Goal: Task Accomplishment & Management: Complete application form

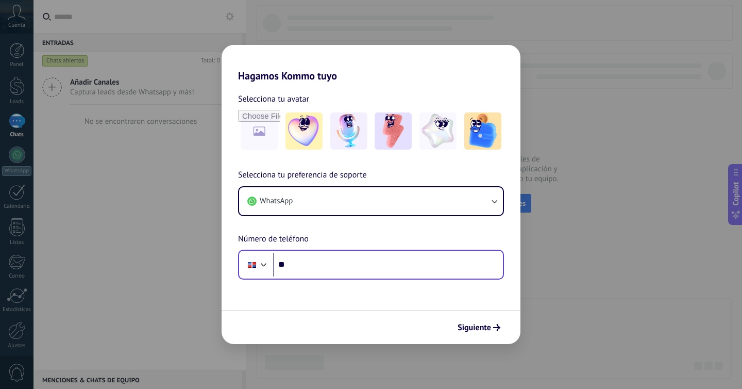
click at [396, 276] on div "Phone **" at bounding box center [371, 264] width 266 height 30
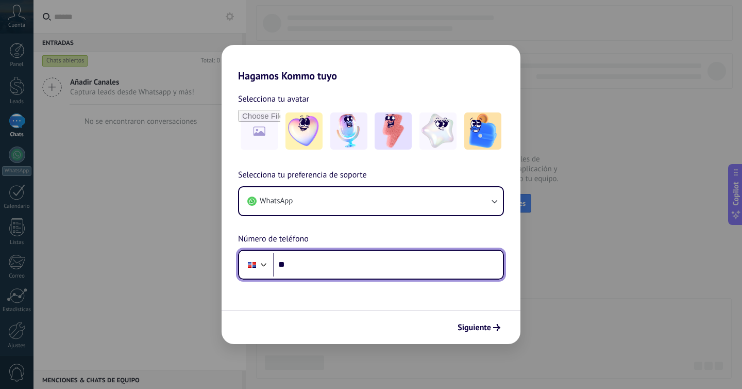
click at [396, 272] on input "**" at bounding box center [388, 265] width 230 height 24
click at [411, 258] on input "**" at bounding box center [388, 265] width 230 height 24
type input "**"
type input "**********"
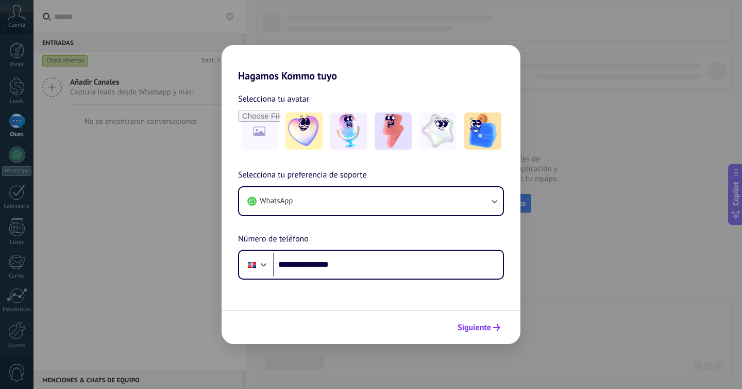
click at [466, 333] on button "Siguiente" at bounding box center [479, 328] width 52 height 18
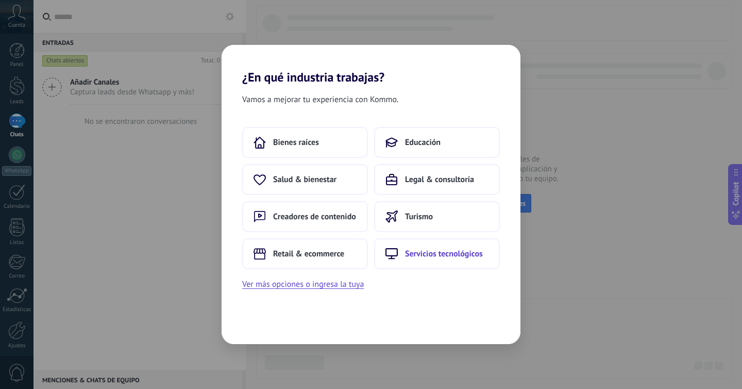
click at [433, 255] on span "Servicios tecnológicos" at bounding box center [444, 253] width 78 height 10
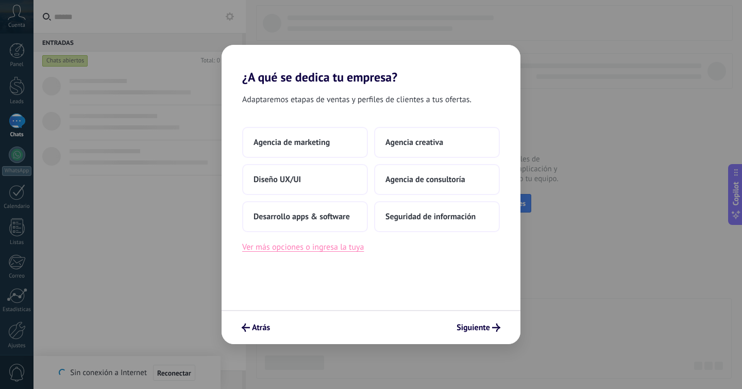
click at [333, 248] on button "Ver más opciones o ingresa la tuya" at bounding box center [303, 246] width 122 height 13
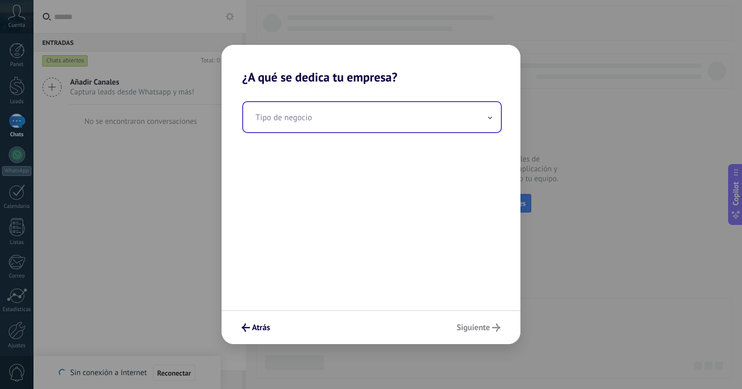
click at [331, 127] on input "text" at bounding box center [372, 117] width 258 height 30
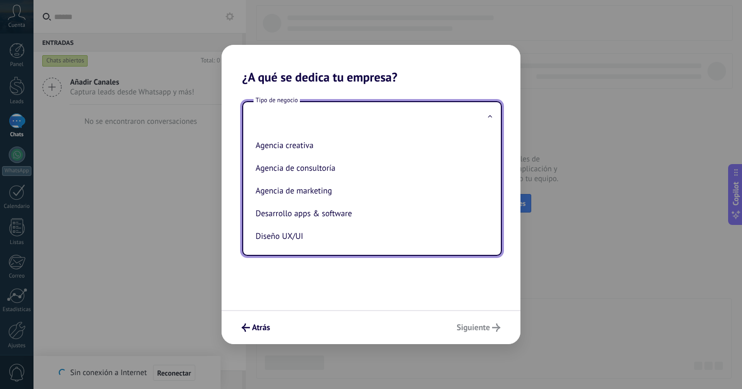
type input "*"
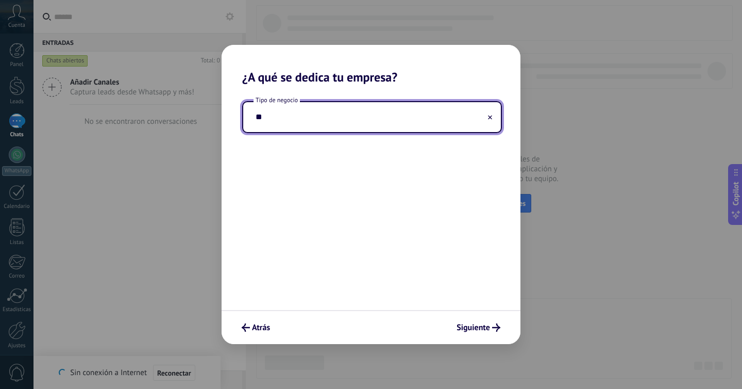
type input "*"
type input "**********"
click at [469, 331] on span "Siguiente" at bounding box center [474, 327] width 34 height 7
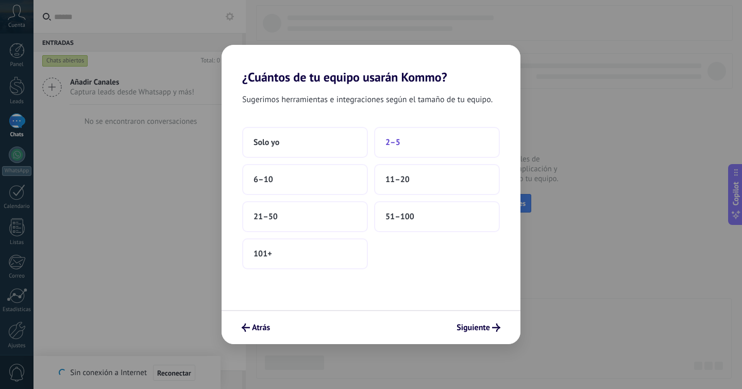
click at [394, 140] on span "2–5" at bounding box center [393, 142] width 15 height 10
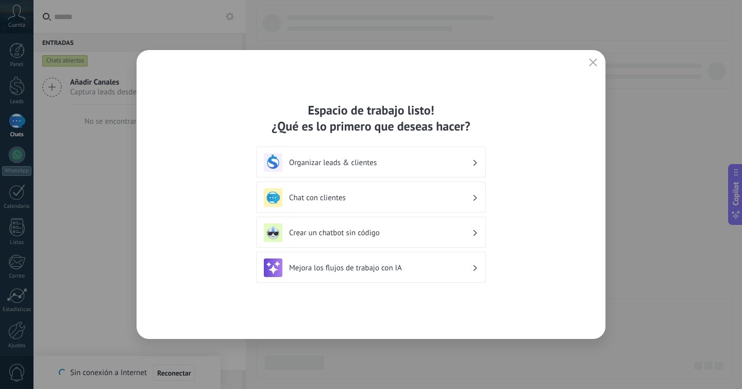
click at [388, 165] on h3 "Organizar leads & clientes" at bounding box center [380, 163] width 183 height 10
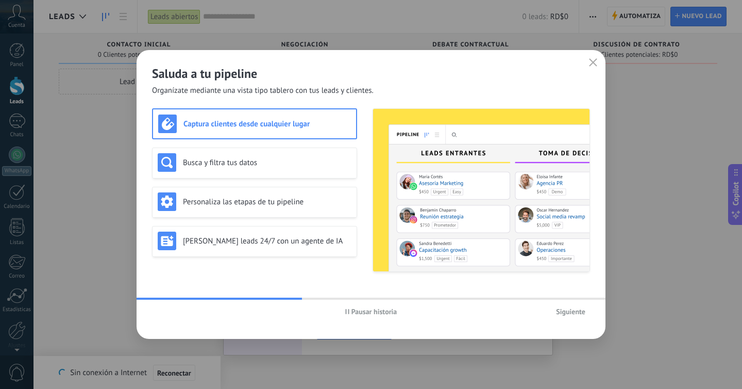
click at [182, 124] on div "Captura clientes desde cualquier lugar" at bounding box center [254, 123] width 193 height 19
click at [195, 158] on h3 "Busca y filtra tus datos" at bounding box center [267, 163] width 169 height 10
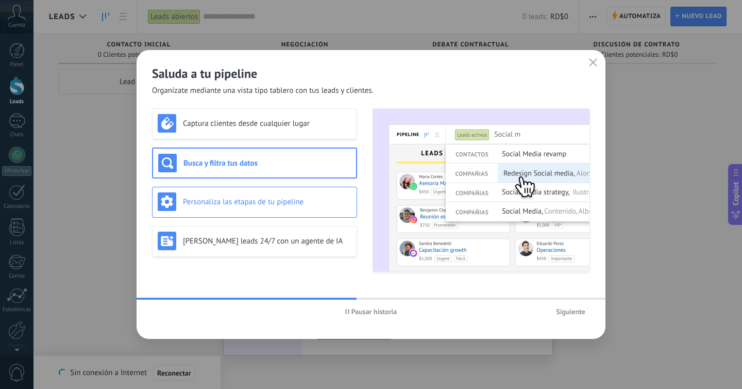
click at [203, 205] on h3 "Personaliza las etapas de tu pipeline" at bounding box center [267, 202] width 169 height 10
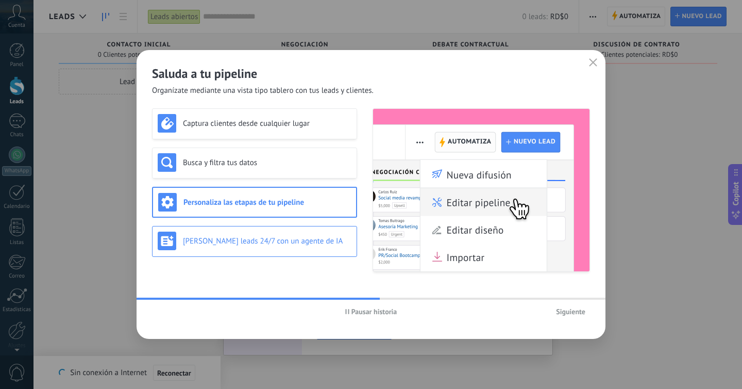
click at [218, 228] on div "[PERSON_NAME] leads 24/7 con un agente de IA" at bounding box center [254, 241] width 205 height 31
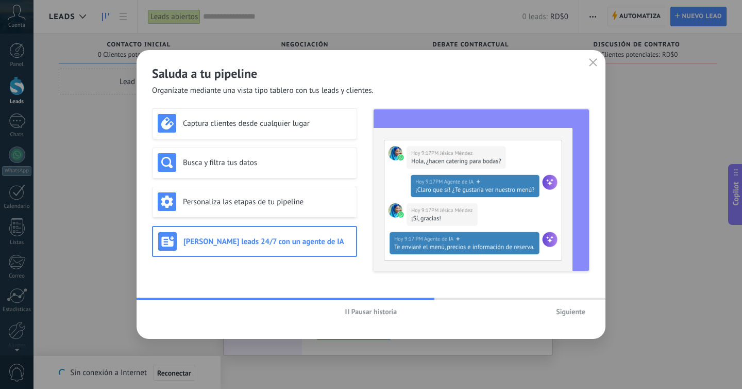
click at [566, 284] on div "Saluda a tu pipeline Organízate mediante una vista tipo tablero con tus leads y…" at bounding box center [371, 194] width 469 height 289
click at [594, 56] on button "button" at bounding box center [593, 63] width 13 height 14
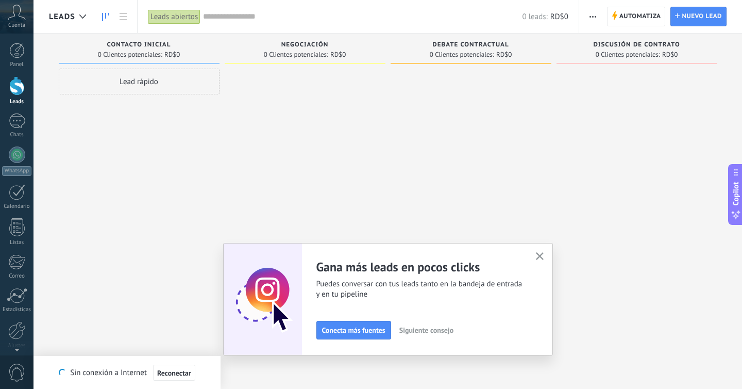
scroll to position [40, 0]
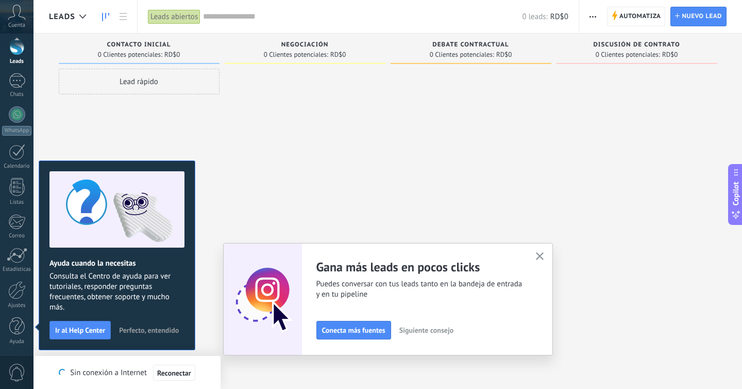
click at [539, 252] on button "button" at bounding box center [540, 256] width 13 height 14
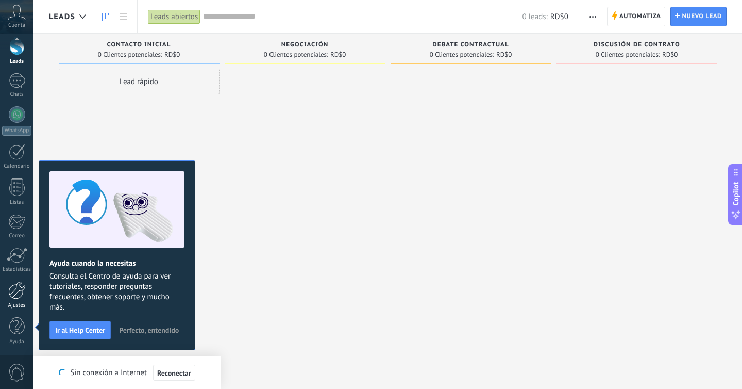
click at [17, 288] on div at bounding box center [17, 290] width 18 height 18
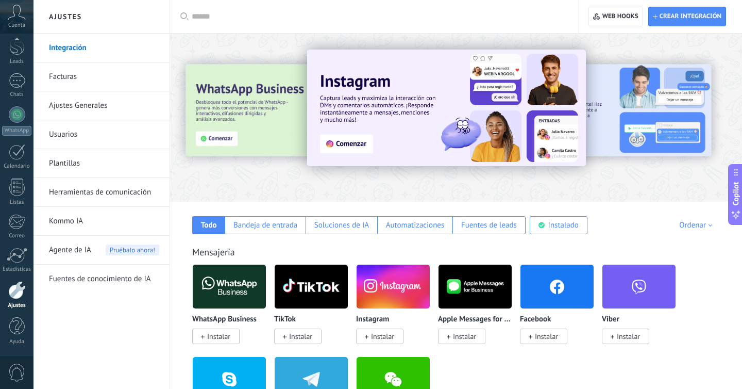
click at [16, 8] on icon at bounding box center [17, 12] width 18 height 15
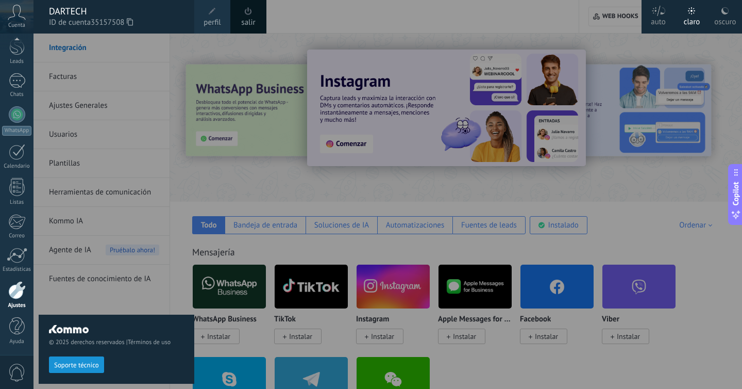
click at [16, 8] on icon at bounding box center [17, 12] width 18 height 15
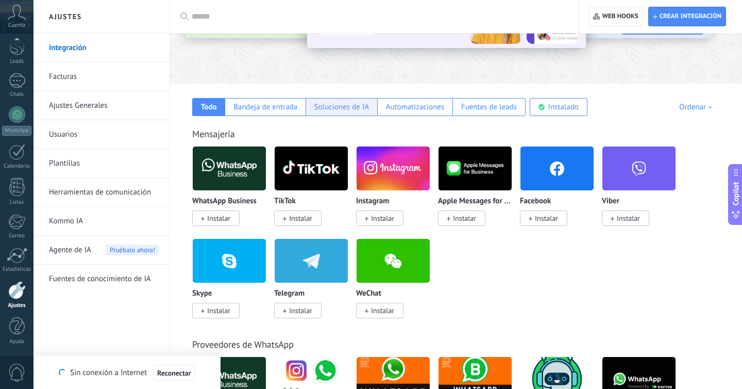
scroll to position [119, 0]
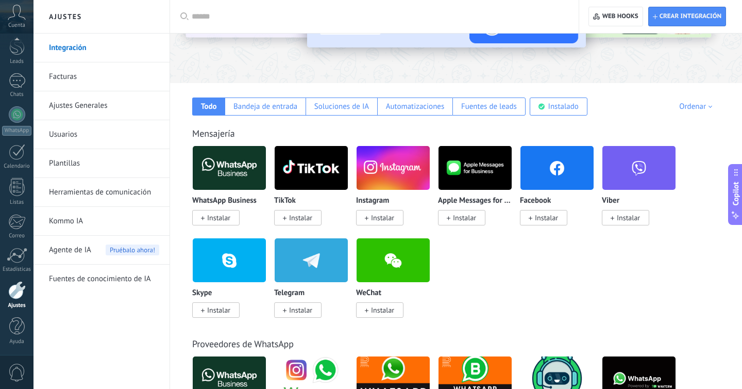
click at [226, 221] on span "Instalar" at bounding box center [218, 217] width 23 height 9
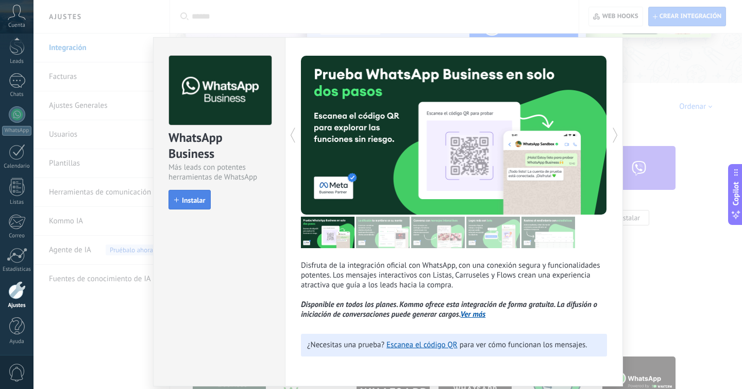
click at [202, 202] on span "Instalar" at bounding box center [193, 199] width 23 height 7
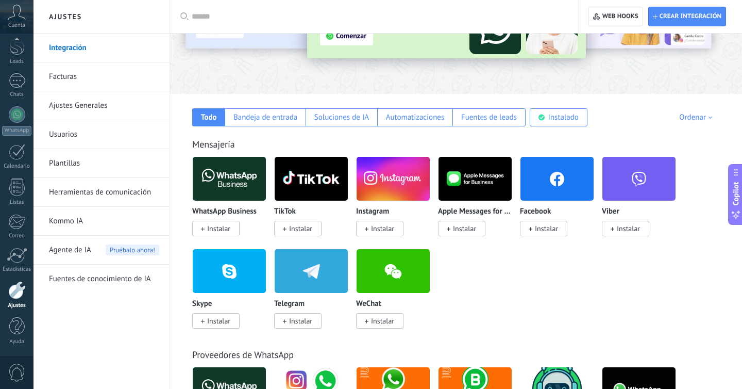
scroll to position [104, 0]
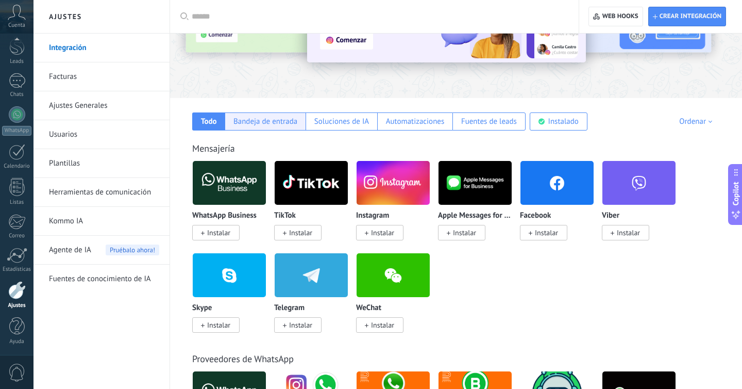
click at [262, 120] on div "Bandeja de entrada" at bounding box center [266, 121] width 64 height 10
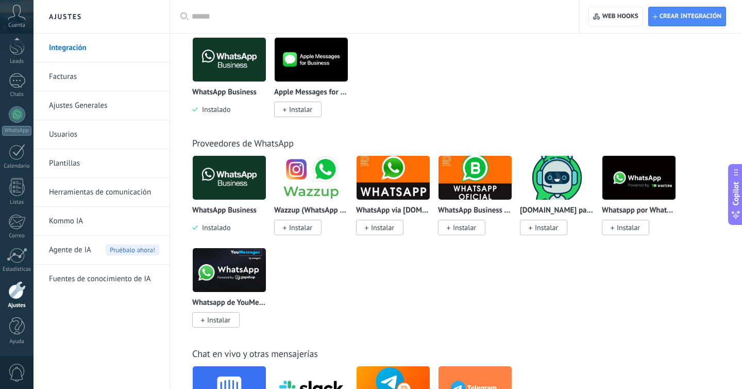
scroll to position [228, 0]
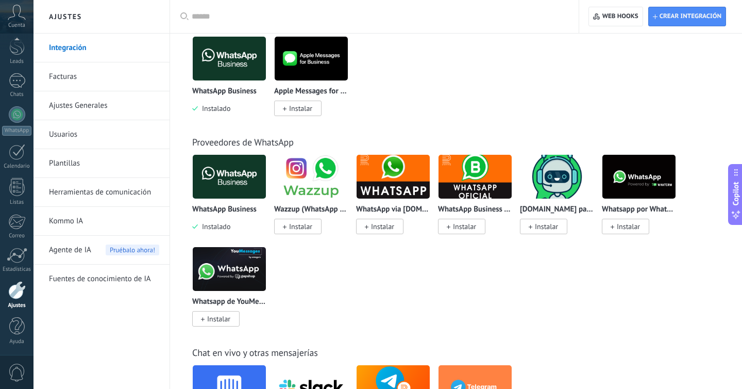
click at [653, 209] on p "Whatsapp por Whatcrm y Telphin" at bounding box center [639, 209] width 74 height 9
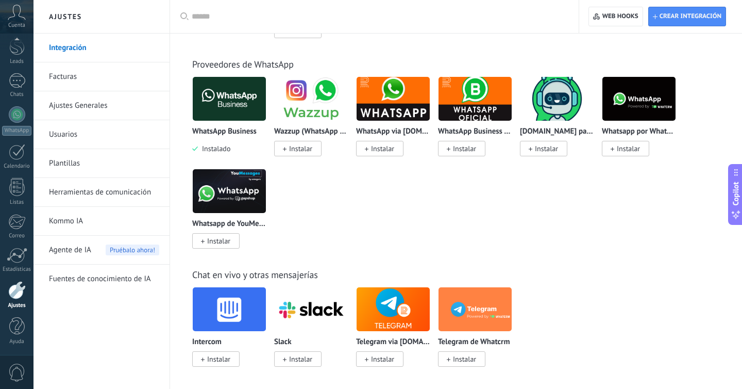
scroll to position [310, 0]
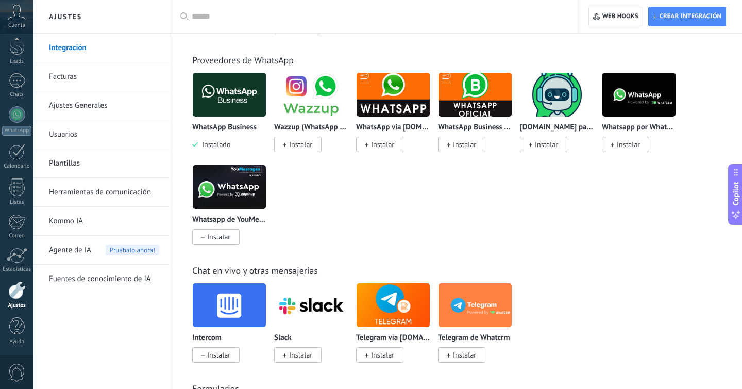
click at [243, 216] on div "Whatsapp de YouMessages Instalar" at bounding box center [229, 202] width 74 height 77
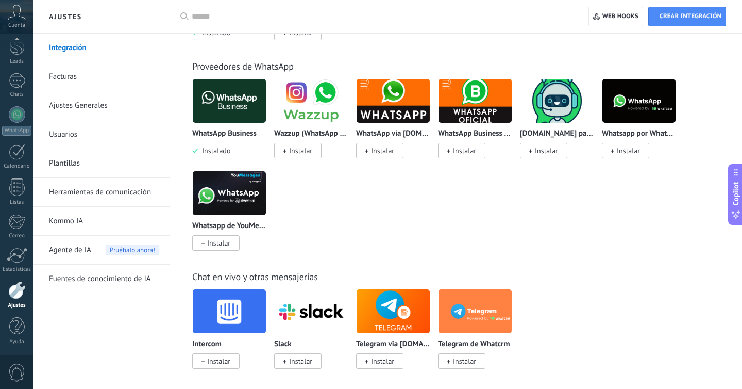
scroll to position [0, 0]
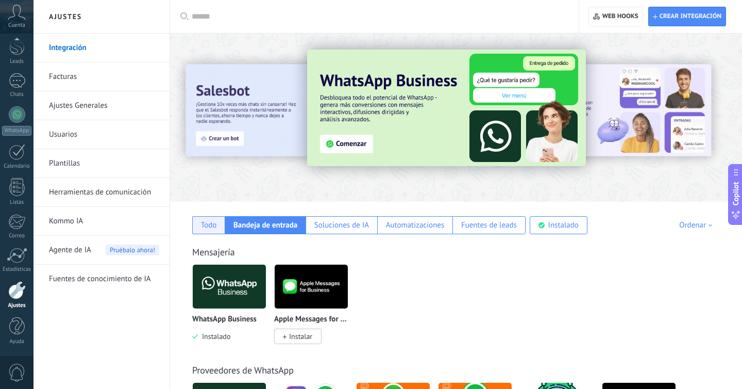
click at [213, 222] on div "Todo" at bounding box center [209, 225] width 16 height 10
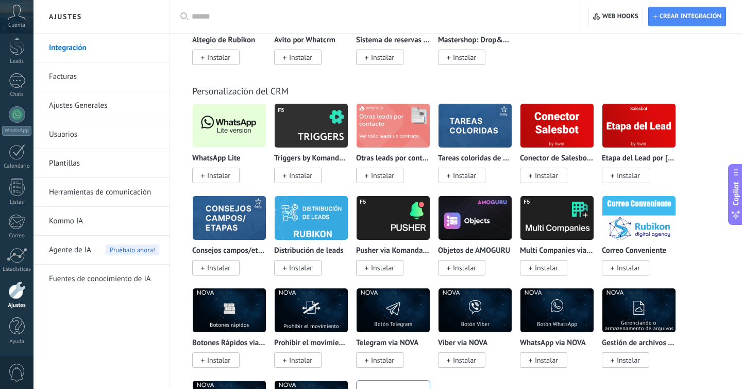
scroll to position [2483, 0]
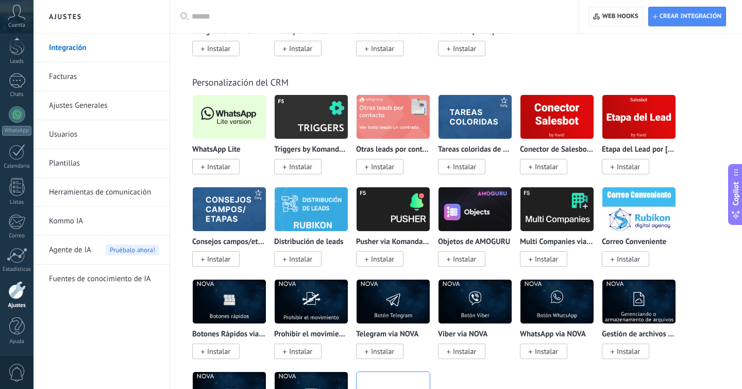
click at [203, 169] on span "Instalar" at bounding box center [215, 166] width 47 height 15
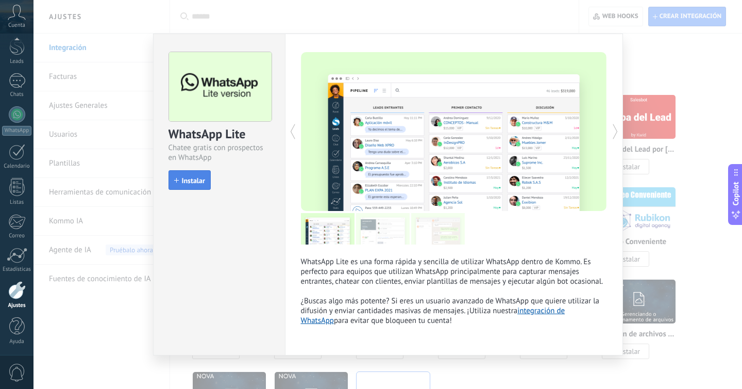
click at [198, 178] on span "Instalar" at bounding box center [193, 180] width 23 height 7
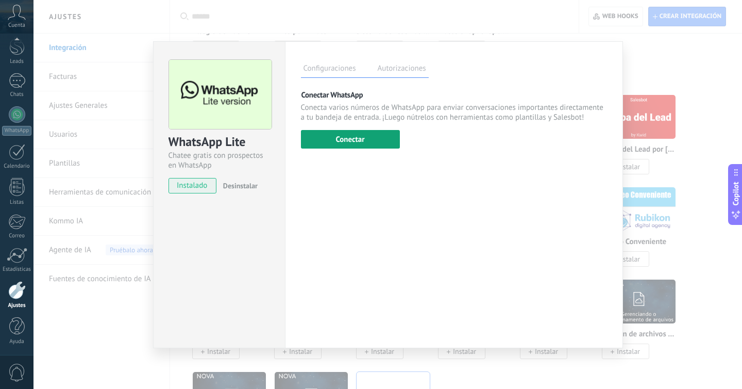
click at [353, 139] on button "Conectar" at bounding box center [350, 139] width 99 height 19
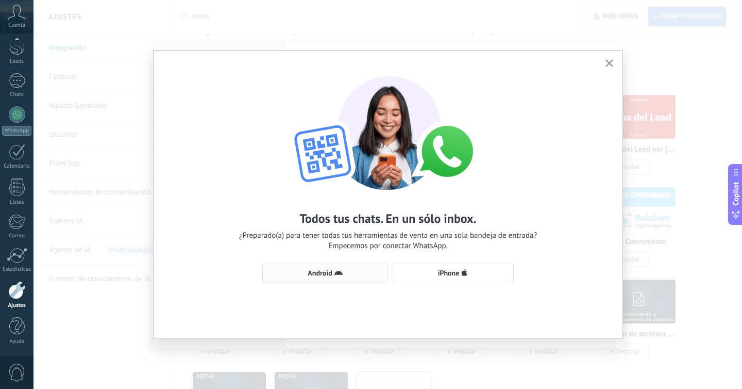
click at [351, 272] on span "Android" at bounding box center [325, 273] width 114 height 8
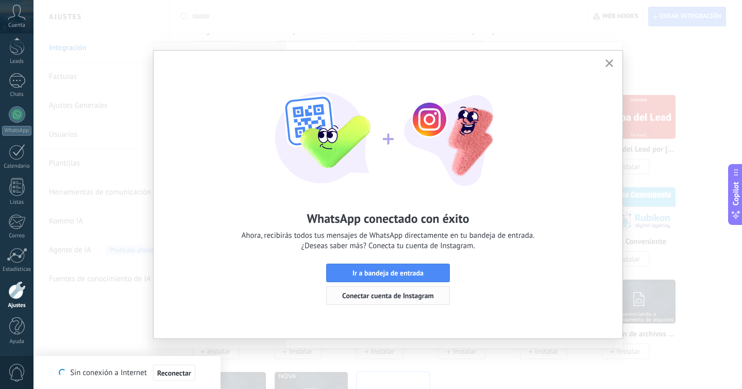
click at [387, 290] on button "Conectar cuenta de Instagram" at bounding box center [388, 295] width 124 height 19
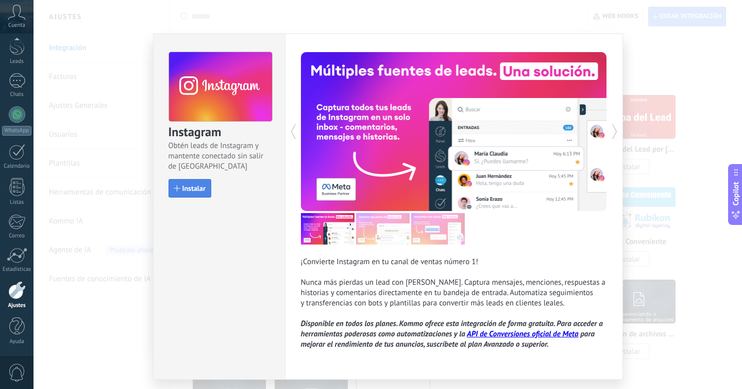
click at [190, 180] on button "Instalar" at bounding box center [190, 188] width 43 height 19
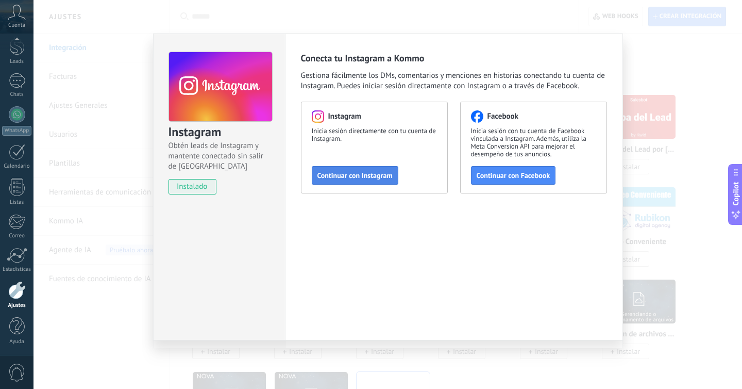
click at [362, 172] on span "Continuar con Instagram" at bounding box center [355, 175] width 75 height 7
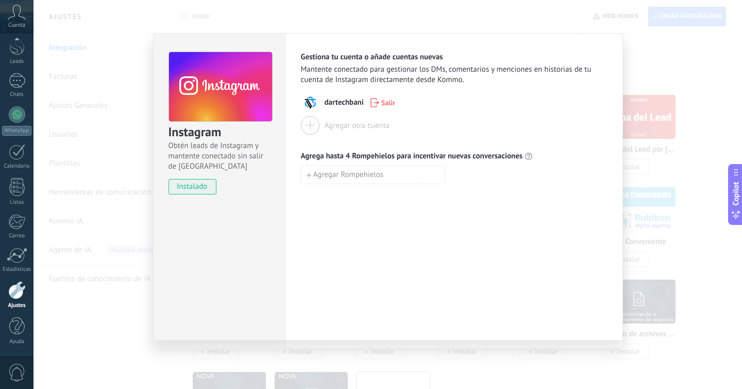
click at [304, 126] on div at bounding box center [310, 125] width 19 height 19
click at [319, 128] on div at bounding box center [310, 125] width 19 height 19
click at [306, 132] on div at bounding box center [310, 125] width 19 height 19
click at [341, 107] on span "dartechbani" at bounding box center [344, 102] width 39 height 10
click at [205, 183] on span "instalado" at bounding box center [192, 186] width 47 height 15
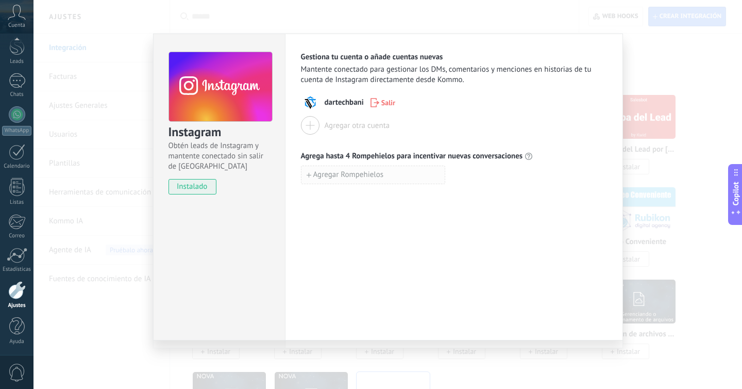
click at [352, 177] on span "Agregar Rompehielos" at bounding box center [348, 174] width 71 height 7
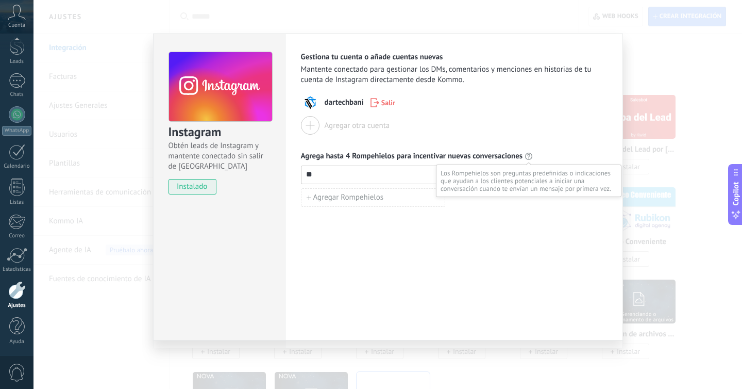
type input "*"
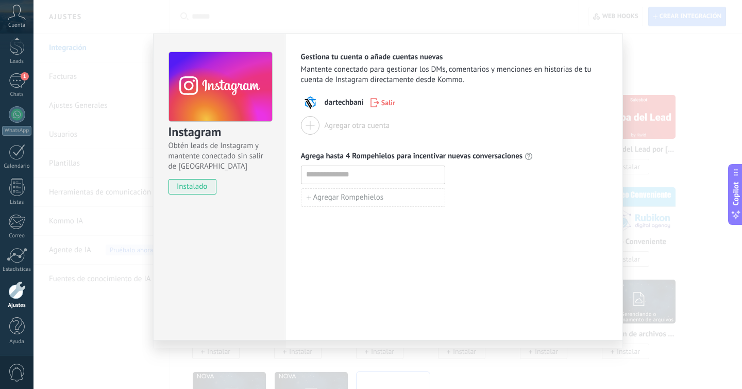
click at [203, 194] on span "instalado" at bounding box center [192, 186] width 47 height 15
click at [203, 182] on span "instalado" at bounding box center [192, 186] width 47 height 15
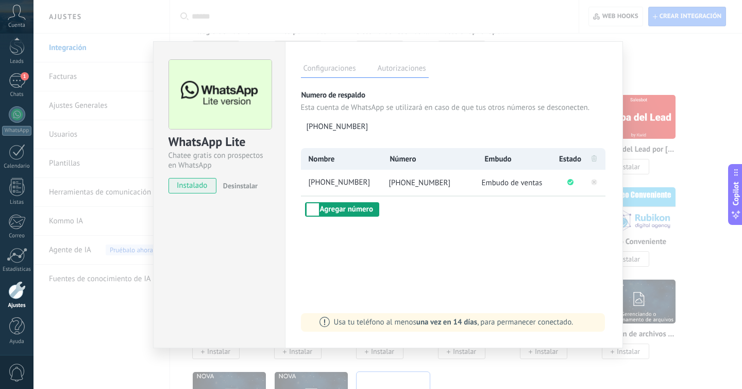
click at [342, 209] on button "Agregar número" at bounding box center [342, 209] width 74 height 14
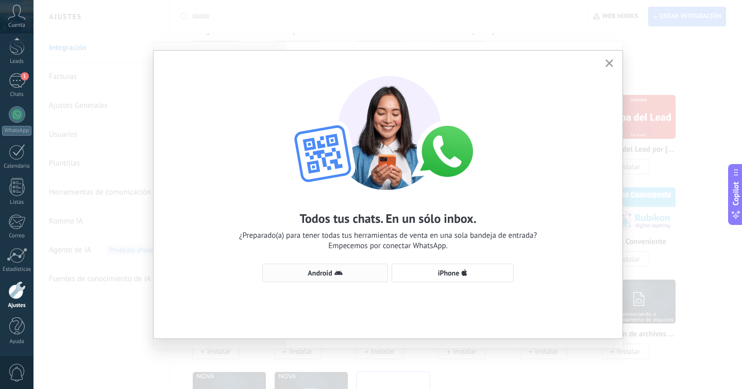
click at [355, 279] on button "Android" at bounding box center [325, 272] width 126 height 19
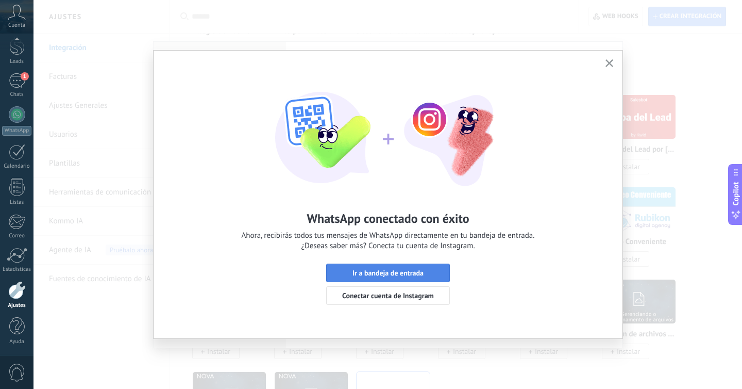
click at [419, 265] on button "Ir a bandeja de entrada" at bounding box center [388, 272] width 124 height 19
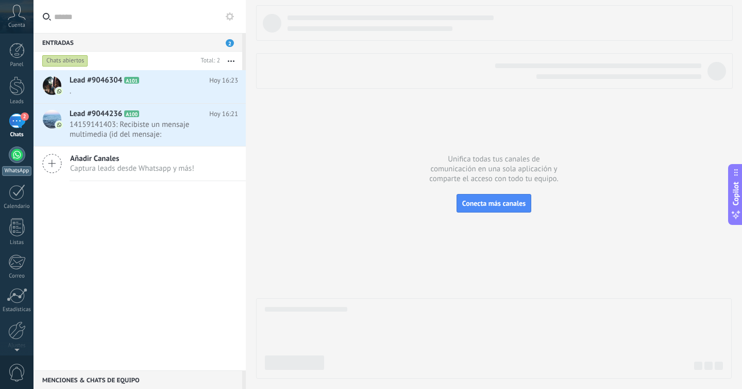
click at [15, 155] on div at bounding box center [17, 154] width 16 height 16
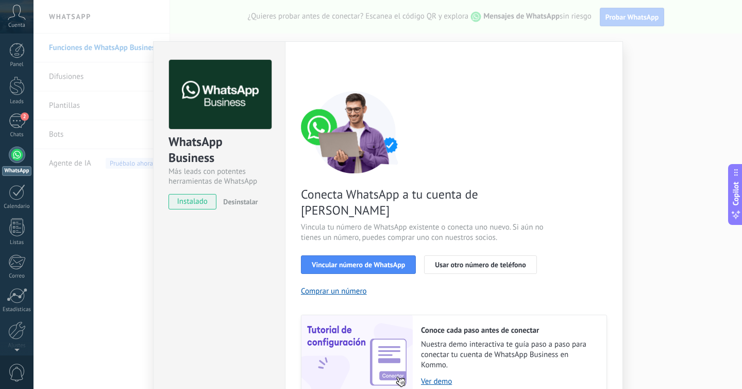
click at [660, 271] on div "WhatsApp Business Más leads con potentes herramientas de WhatsApp instalado Des…" at bounding box center [388, 194] width 709 height 389
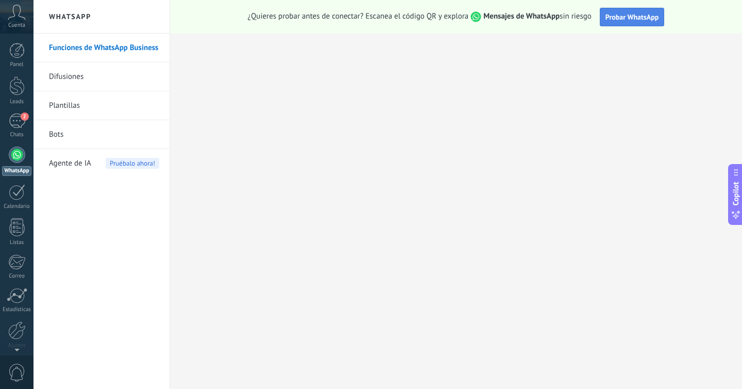
click at [639, 13] on span "Probar WhatsApp" at bounding box center [633, 16] width 54 height 9
click at [16, 144] on div "Panel Leads 1 Chats WhatsApp Clientes" at bounding box center [17, 219] width 34 height 353
click at [22, 119] on span "1" at bounding box center [25, 116] width 8 height 8
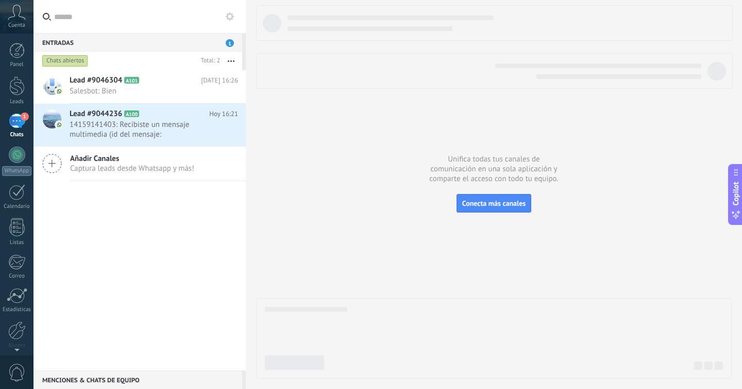
click at [232, 20] on icon at bounding box center [230, 16] width 8 height 8
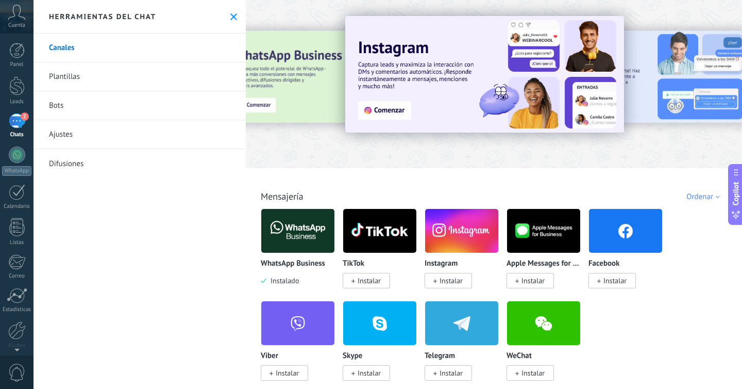
click at [231, 14] on icon at bounding box center [233, 16] width 7 height 7
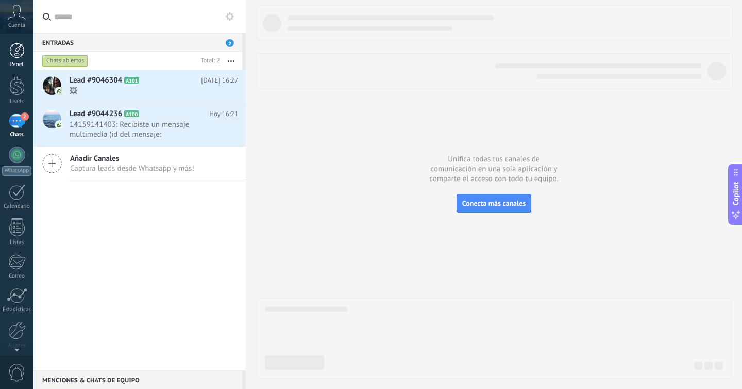
click at [18, 52] on div at bounding box center [16, 50] width 15 height 15
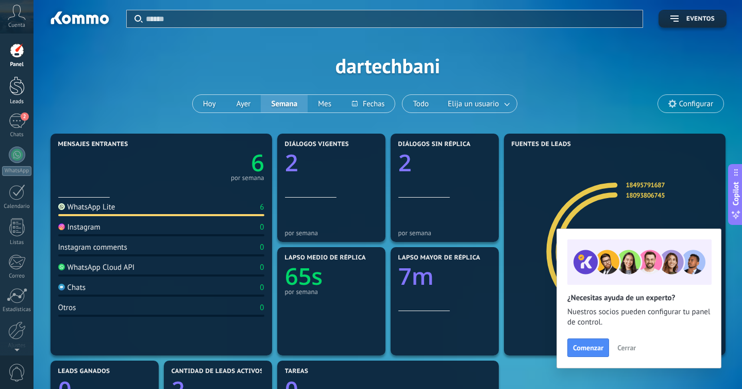
click at [14, 89] on div at bounding box center [16, 85] width 15 height 19
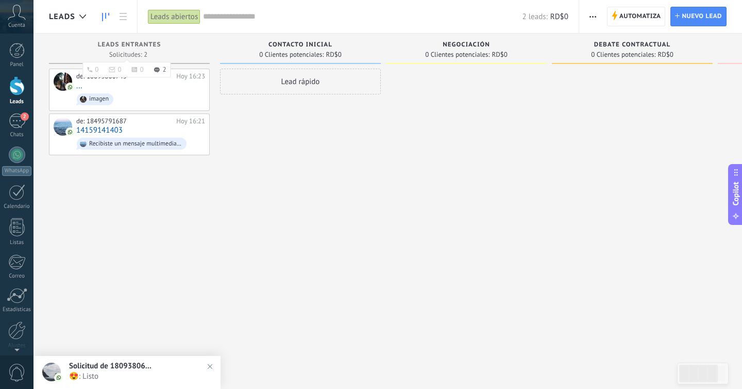
click at [138, 49] on div "Leads Entrantes" at bounding box center [129, 45] width 151 height 9
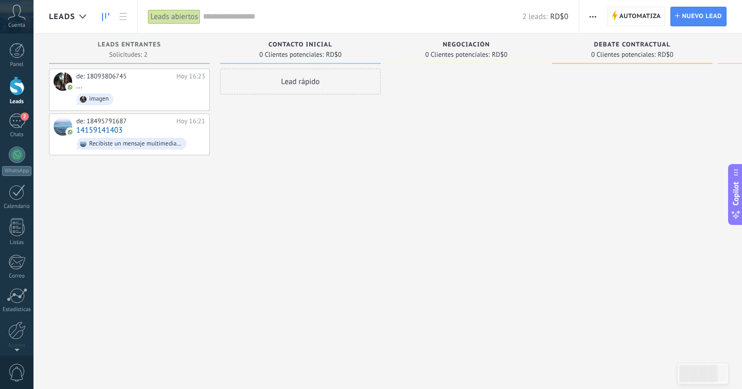
click at [12, 16] on use at bounding box center [17, 12] width 18 height 15
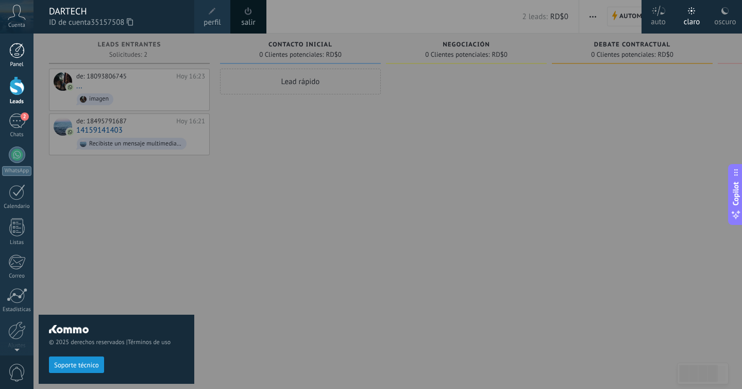
click at [20, 59] on link "Panel" at bounding box center [17, 55] width 34 height 25
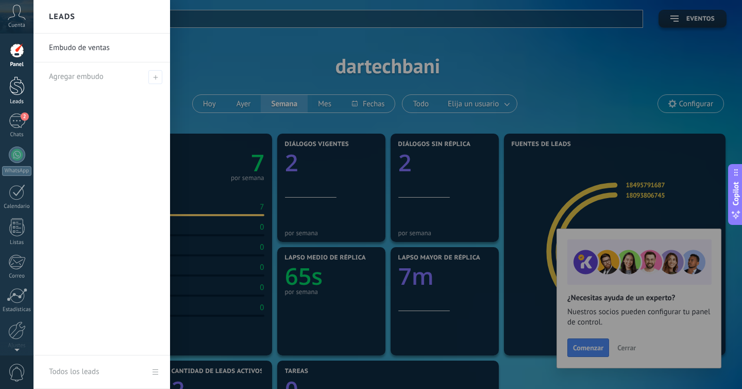
click at [18, 84] on div at bounding box center [16, 85] width 15 height 19
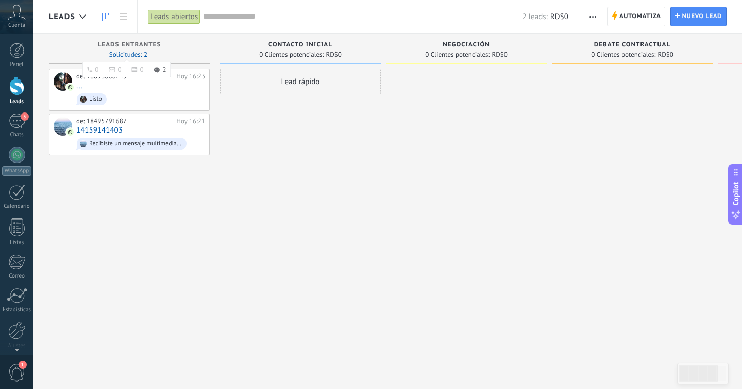
click at [139, 55] on span "Solicitudes: 2 0 0 0 2 0 0 0 2" at bounding box center [128, 55] width 38 height 6
click at [137, 52] on span "Solicitudes: 2 0 0 0 2 0 0 0 2" at bounding box center [128, 55] width 38 height 6
click at [193, 12] on div "Leads abiertos" at bounding box center [174, 16] width 53 height 15
click at [114, 83] on div "de: 18093806745 [DATE] 16:23 ... Listo" at bounding box center [140, 89] width 129 height 35
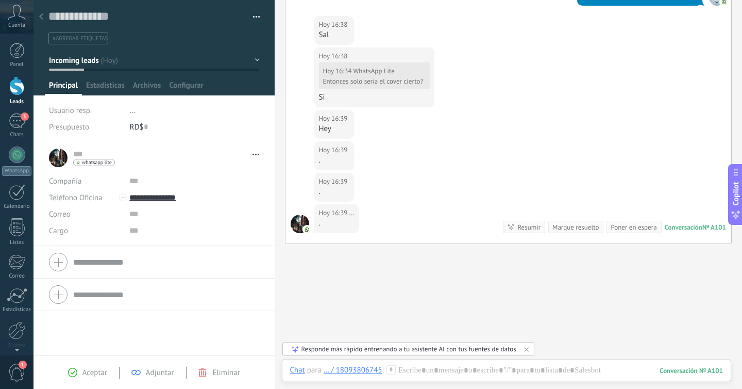
scroll to position [418, 0]
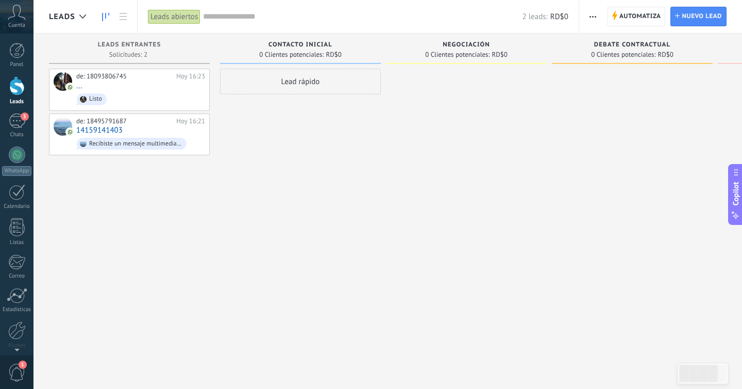
click at [464, 49] on div "Negociación" at bounding box center [466, 45] width 151 height 9
click at [24, 125] on div "3" at bounding box center [17, 120] width 16 height 15
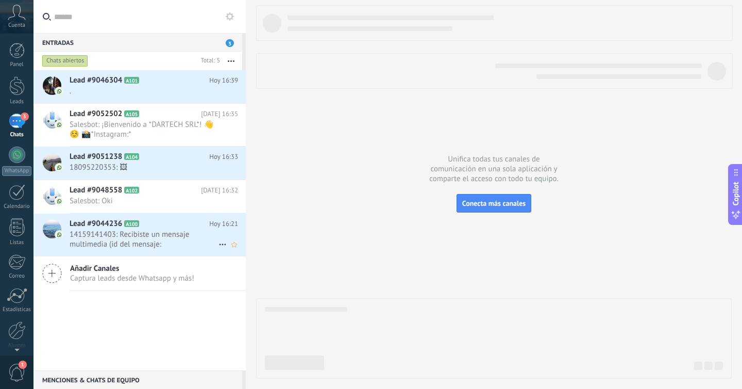
click at [70, 237] on span "14159141403: Recibiste un mensaje multimedia (id del mensaje: 85E3E6E1EC4F6652D…" at bounding box center [144, 239] width 149 height 20
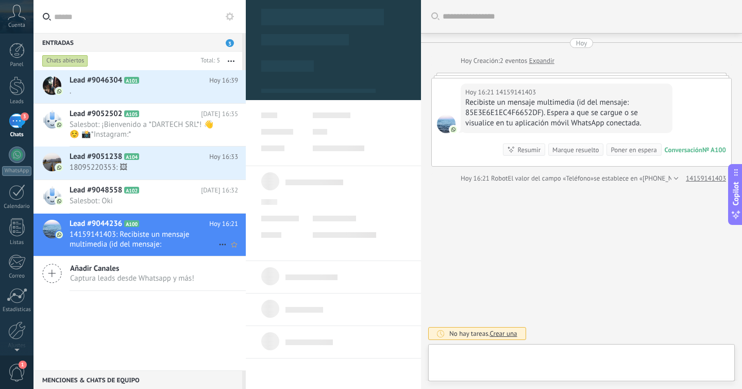
scroll to position [15, 0]
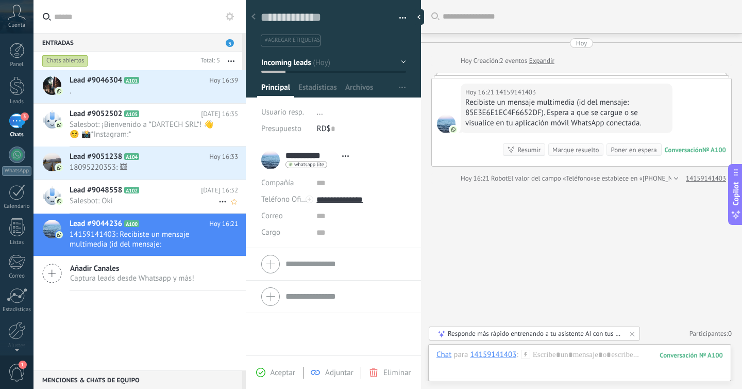
click at [158, 204] on span "Salesbot: Oki" at bounding box center [144, 201] width 149 height 10
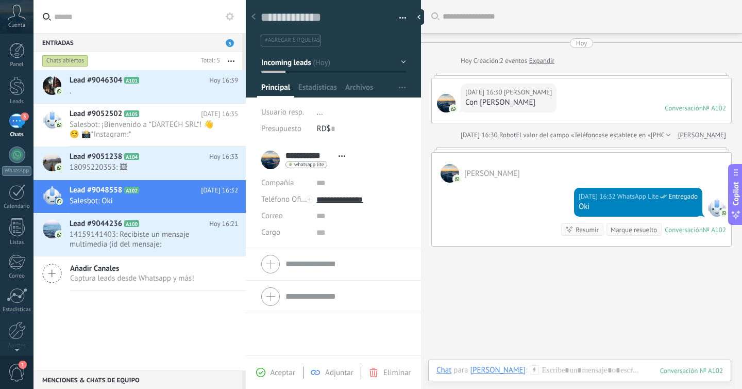
click at [229, 18] on icon at bounding box center [230, 16] width 8 height 8
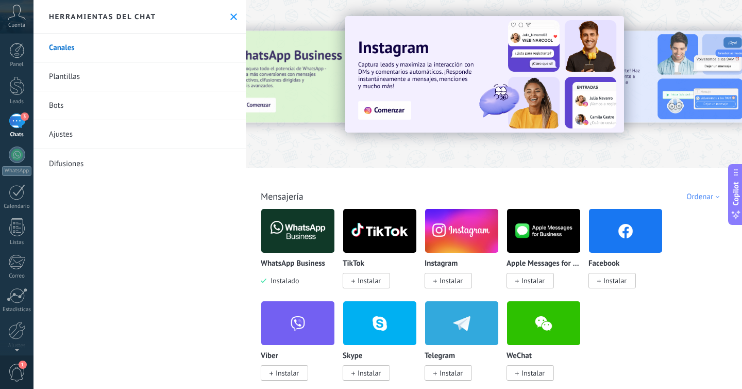
click at [227, 21] on div "Herramientas del chat" at bounding box center [140, 17] width 212 height 34
click at [230, 16] on icon at bounding box center [233, 16] width 7 height 7
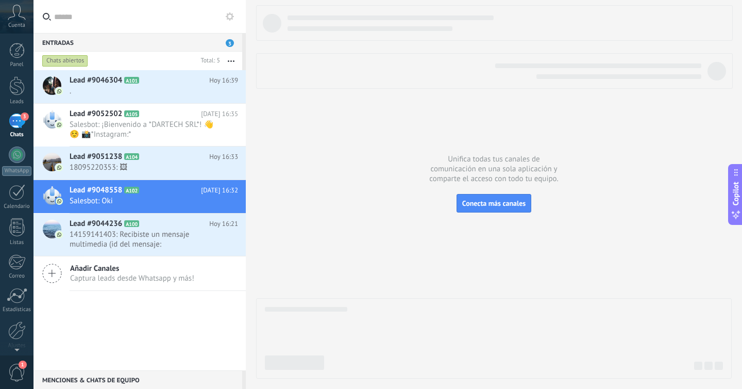
click at [66, 42] on div "Entradas 3" at bounding box center [138, 42] width 209 height 19
click at [235, 62] on button "button" at bounding box center [231, 61] width 22 height 19
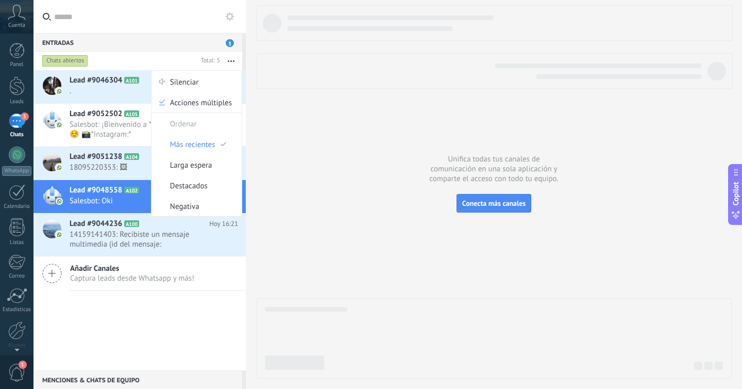
click at [235, 62] on button "button" at bounding box center [231, 61] width 22 height 19
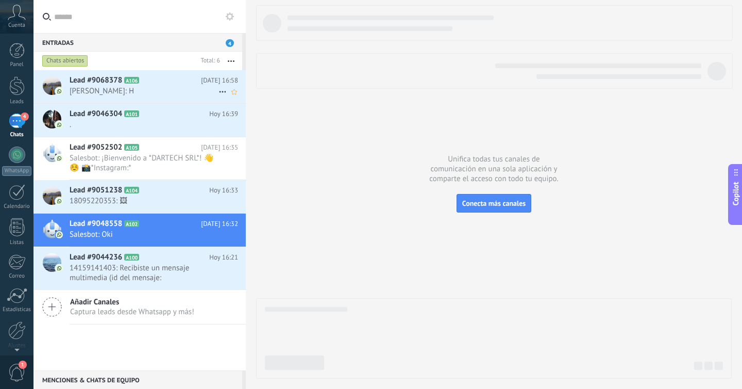
click at [120, 92] on span "[PERSON_NAME]: H" at bounding box center [144, 91] width 149 height 10
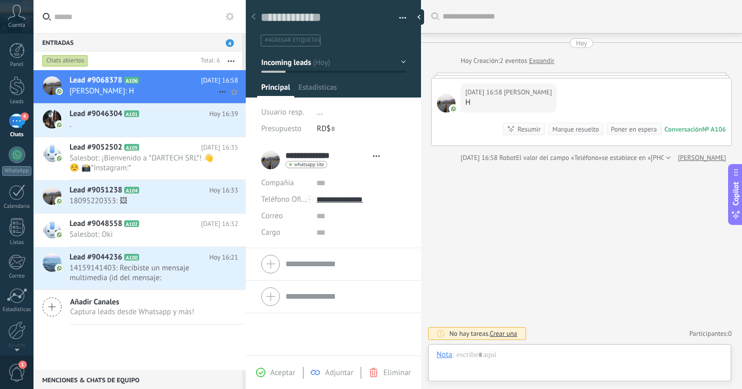
type textarea "**********"
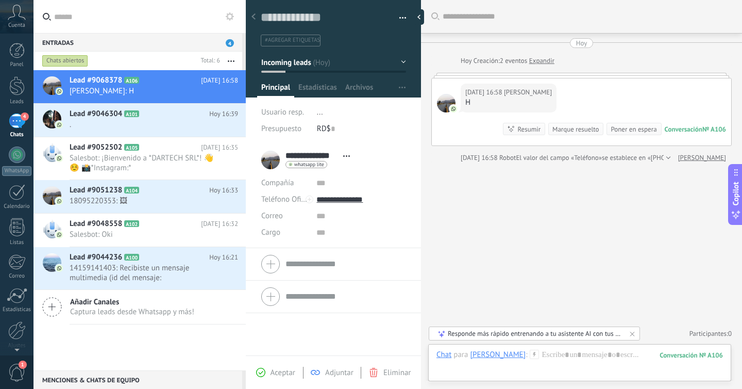
click at [277, 154] on div "**********" at bounding box center [308, 160] width 94 height 26
click at [341, 204] on input "**********" at bounding box center [360, 199] width 89 height 16
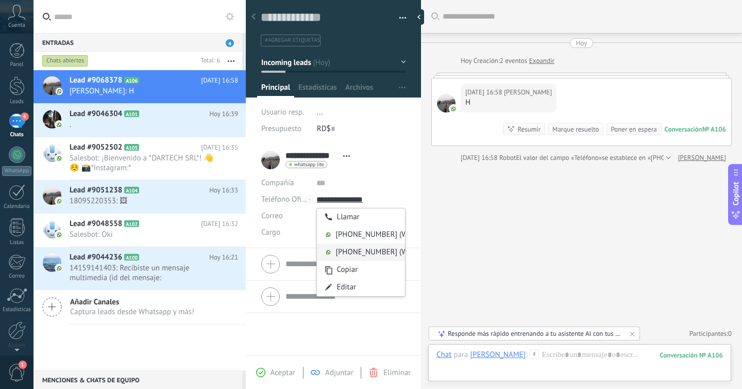
click at [342, 249] on div "[PHONE_NUMBER] (WhatsApp)" at bounding box center [361, 252] width 88 height 18
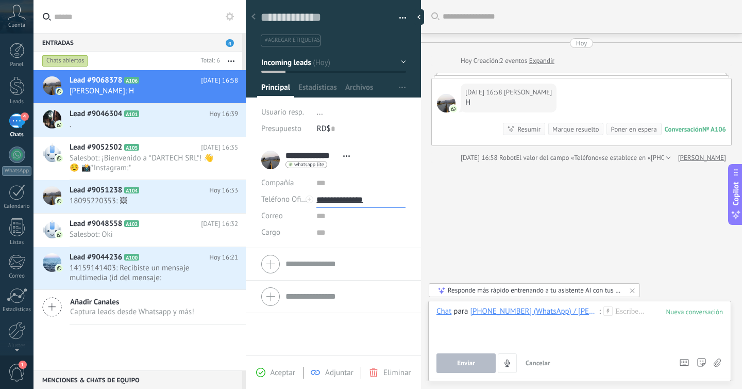
click at [339, 203] on input "**********" at bounding box center [360, 199] width 89 height 16
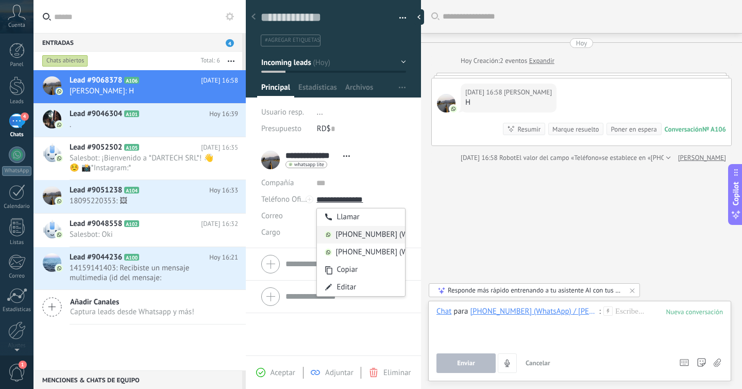
type input "**********"
click at [339, 234] on div "[PHONE_NUMBER] (WhatsApp)" at bounding box center [361, 235] width 88 height 18
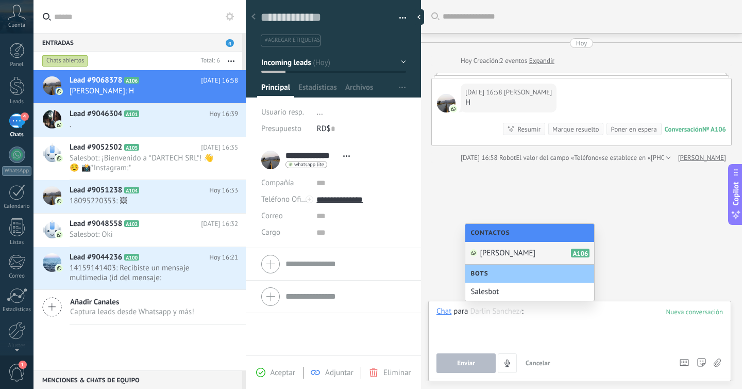
click at [19, 13] on icon at bounding box center [17, 12] width 18 height 15
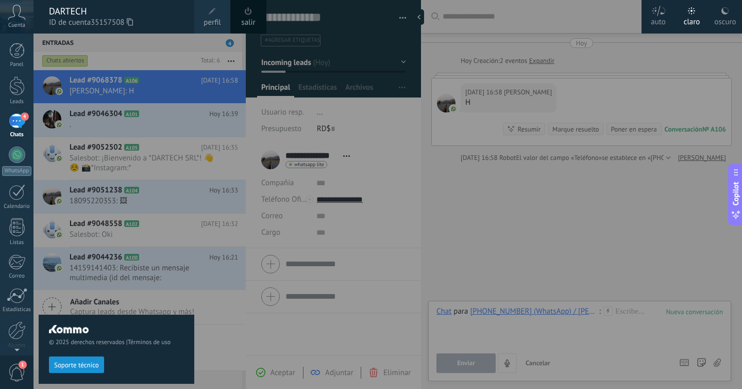
click at [218, 21] on span "perfil" at bounding box center [212, 22] width 17 height 11
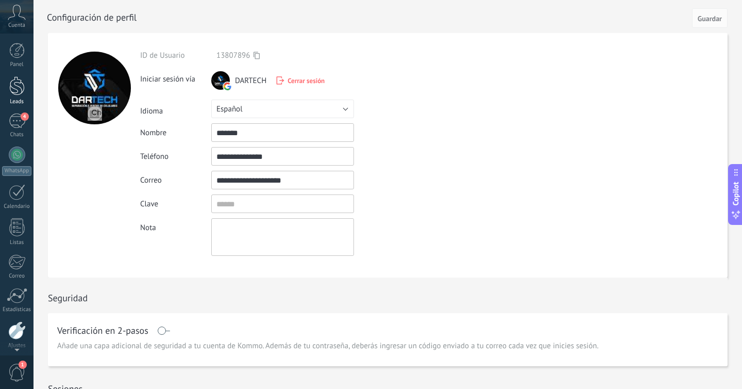
click at [18, 89] on div at bounding box center [16, 85] width 15 height 19
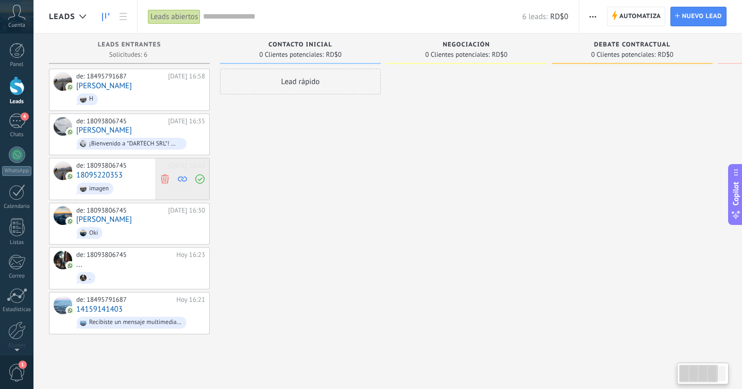
click at [203, 168] on div at bounding box center [182, 178] width 54 height 41
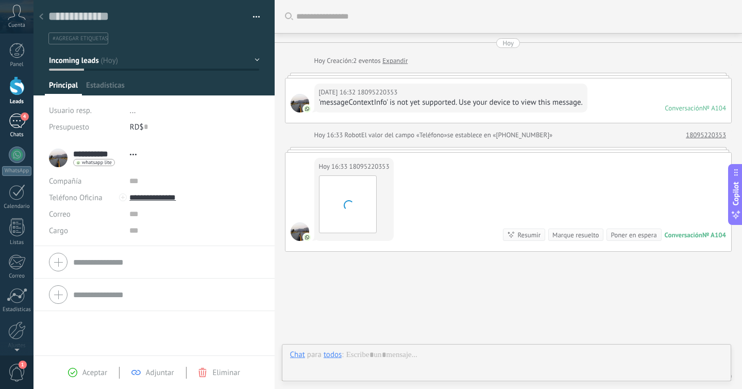
scroll to position [42, 0]
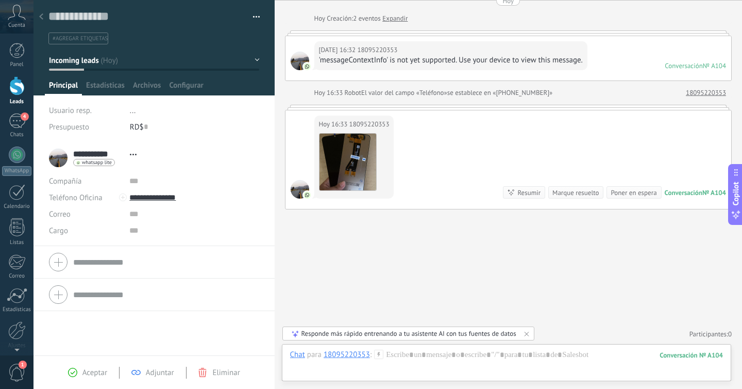
click at [18, 76] on div at bounding box center [16, 85] width 15 height 19
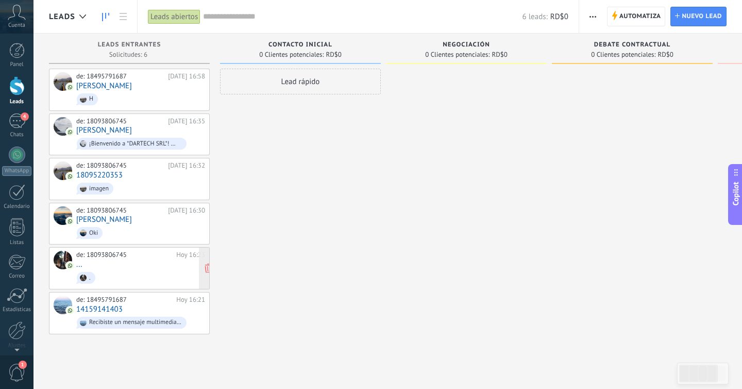
click at [106, 260] on div "de: 18093806745 [DATE] 16:23 ... ." at bounding box center [140, 268] width 129 height 35
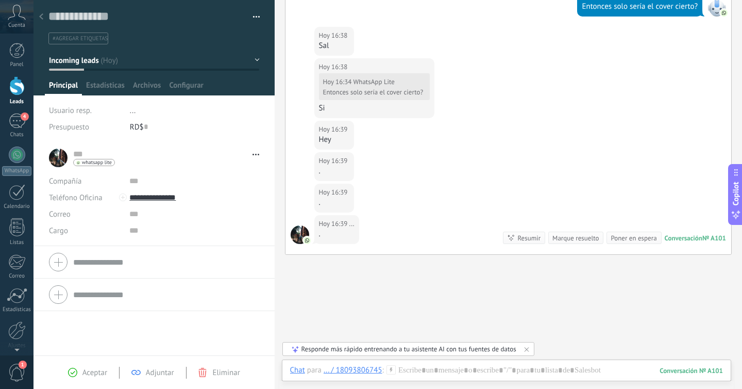
scroll to position [462, 0]
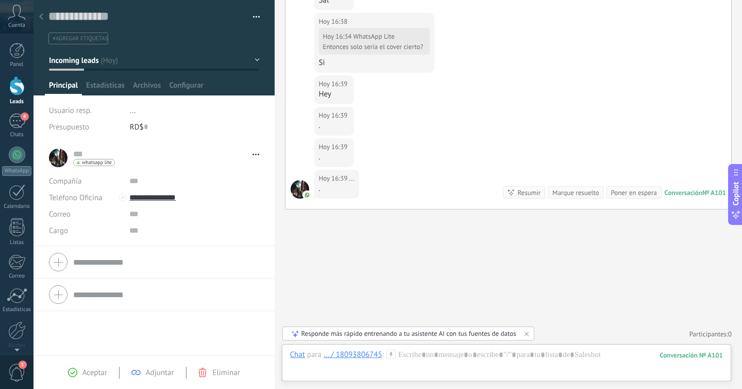
click at [19, 85] on div at bounding box center [16, 85] width 15 height 19
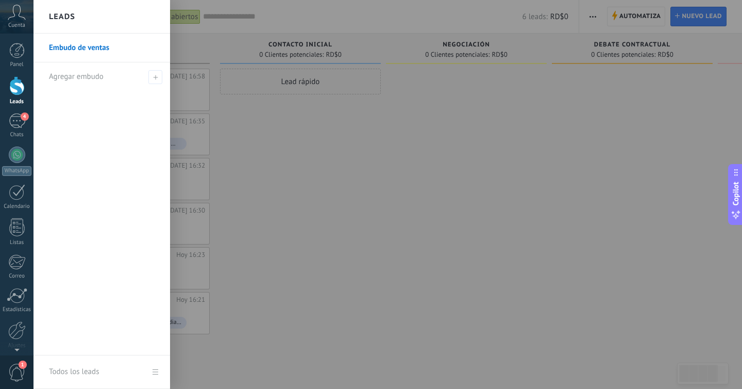
click at [107, 47] on link "Embudo de ventas" at bounding box center [104, 48] width 111 height 29
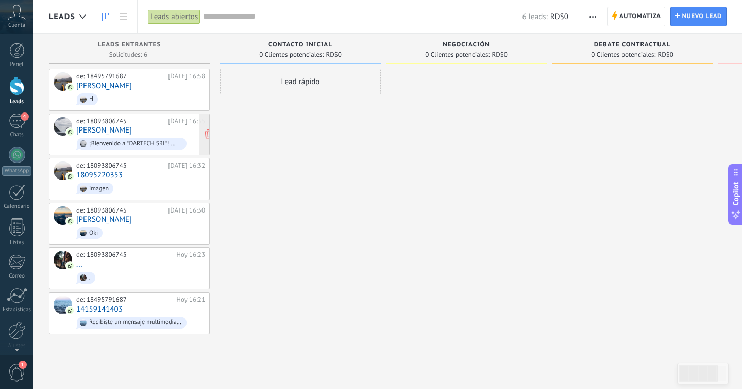
click at [111, 127] on div "de: 18093806745 [DATE] 16:35 [PERSON_NAME] ¡Bienvenido a *DARTECH SRL*! 👋☺️ 📸*I…" at bounding box center [140, 134] width 129 height 35
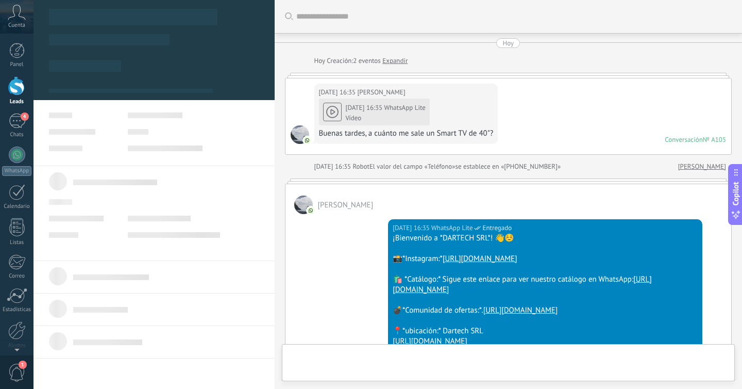
type textarea "**********"
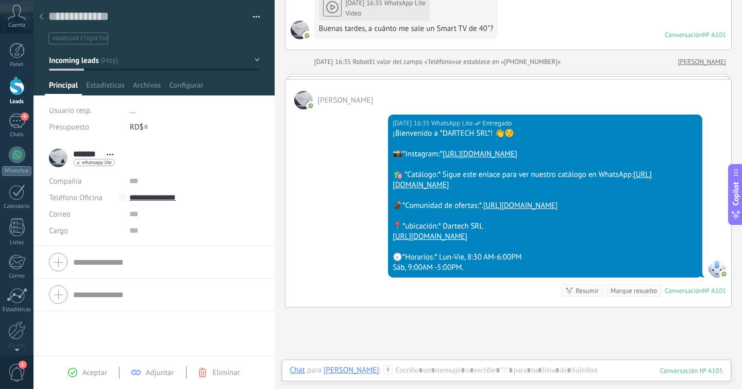
scroll to position [93, 0]
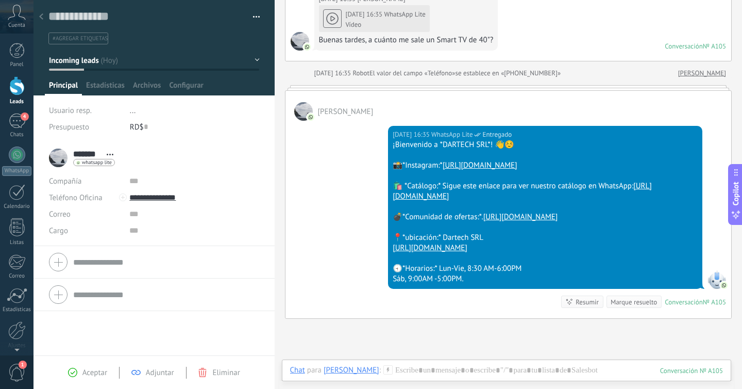
click at [350, 121] on div "[DATE] 16:35 WhatsApp Lite Entregado ¡Bienvenido a *DARTECH SRL*! 👋☺️ 📸*Instagr…" at bounding box center [509, 219] width 446 height 197
click at [351, 88] on div at bounding box center [508, 87] width 447 height 5
click at [351, 86] on div at bounding box center [508, 87] width 447 height 5
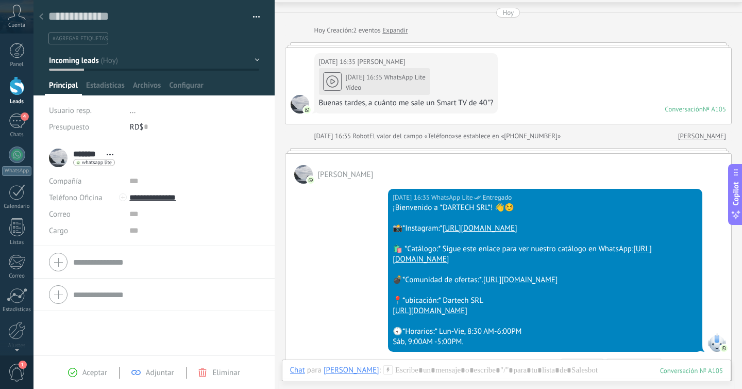
scroll to position [39, 0]
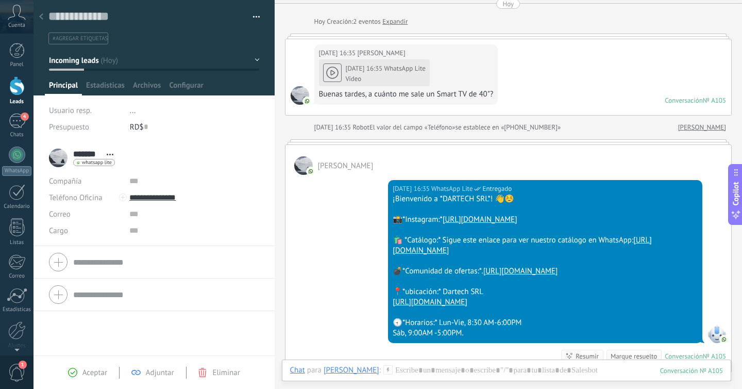
click at [372, 103] on div "[DATE] 16:35 [PERSON_NAME][DATE] 16:35 WhatsApp Lite Vídeo Buenas tardes, a cuá…" at bounding box center [406, 74] width 184 height 60
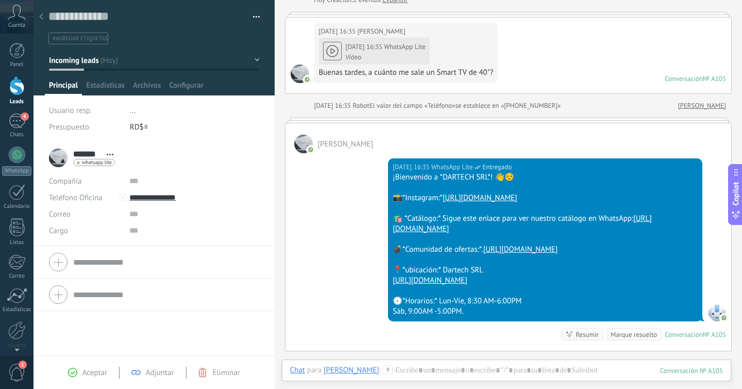
scroll to position [61, 0]
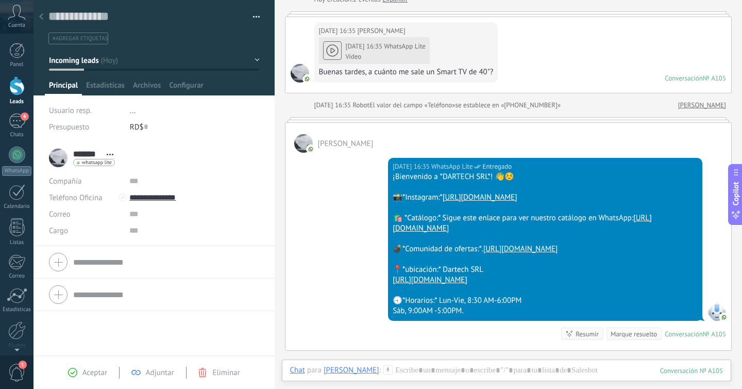
click at [366, 121] on div at bounding box center [508, 119] width 447 height 5
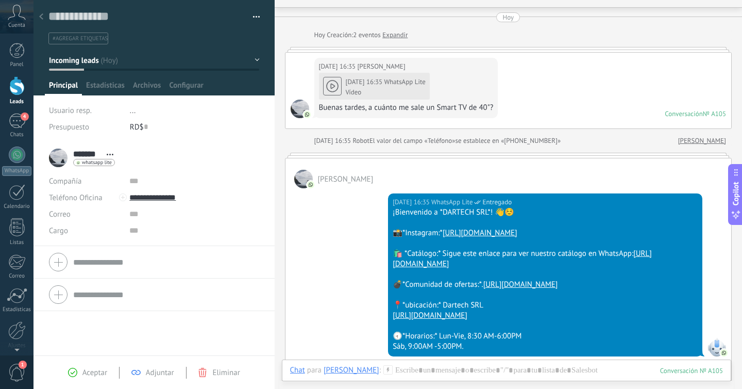
scroll to position [0, 0]
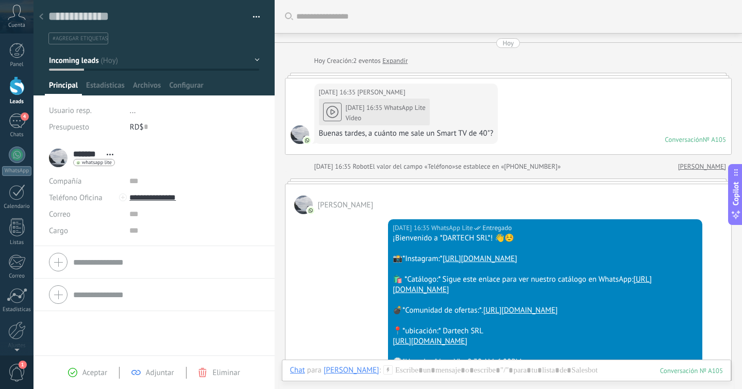
click at [330, 125] on div "[DATE] 16:35 WhatsApp Lite Vídeo Buenas tardes, a cuánto me sale un Smart TV de…" at bounding box center [406, 118] width 175 height 42
click at [330, 110] on div "[DATE] 16:35 WhatsApp Lite Vídeo Buenas tardes, a cuánto me sale un Smart TV de…" at bounding box center [406, 118] width 175 height 42
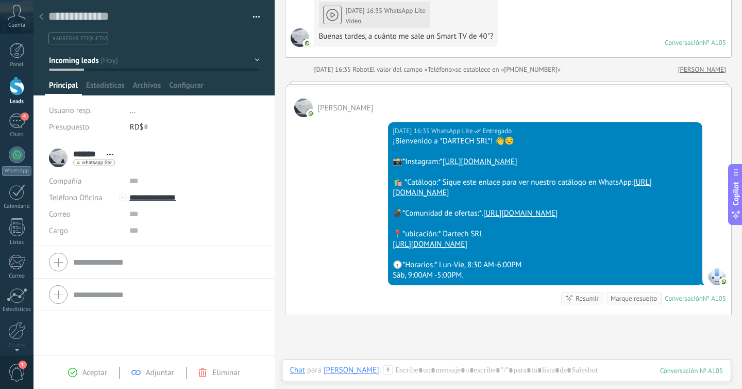
scroll to position [213, 0]
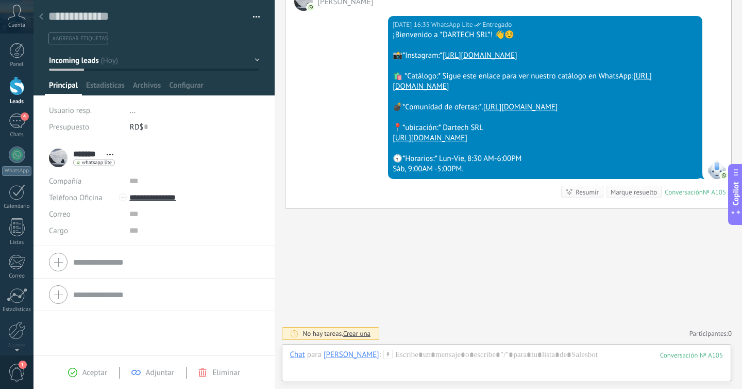
click at [384, 346] on div "Chat Correo Nota Tarea Chat para [PERSON_NAME] : 105 Enviar Cancelar Rastrear c…" at bounding box center [507, 362] width 450 height 37
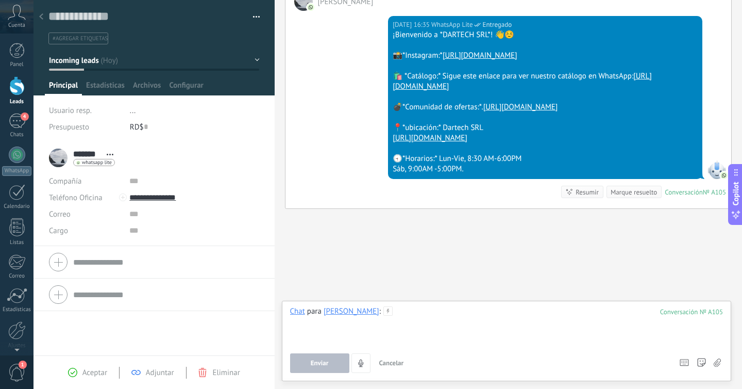
click at [381, 329] on div at bounding box center [507, 325] width 434 height 39
click at [436, 310] on div "**********" at bounding box center [507, 325] width 434 height 39
click at [327, 362] on span "Enviar" at bounding box center [320, 362] width 18 height 7
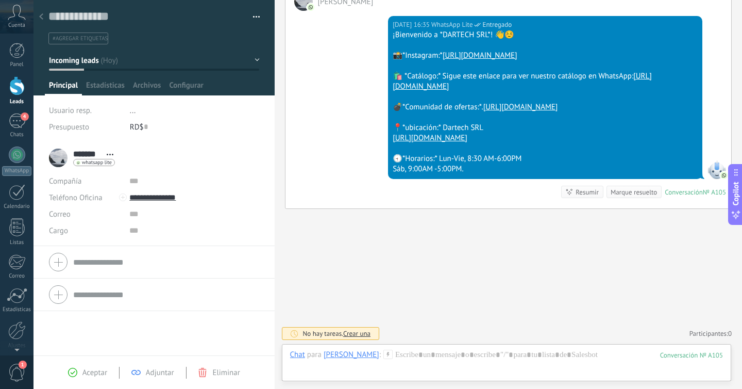
scroll to position [252, 0]
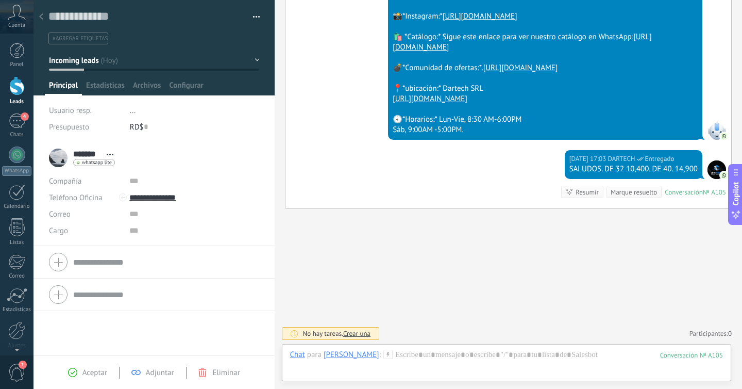
click at [17, 84] on div at bounding box center [16, 85] width 15 height 19
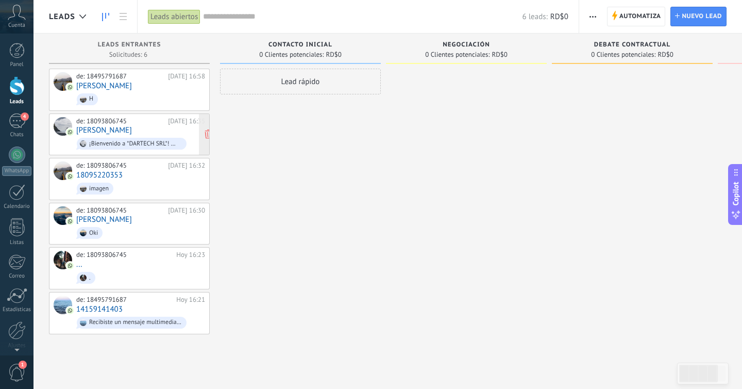
click at [117, 124] on div "de: 18093806745" at bounding box center [120, 121] width 88 height 8
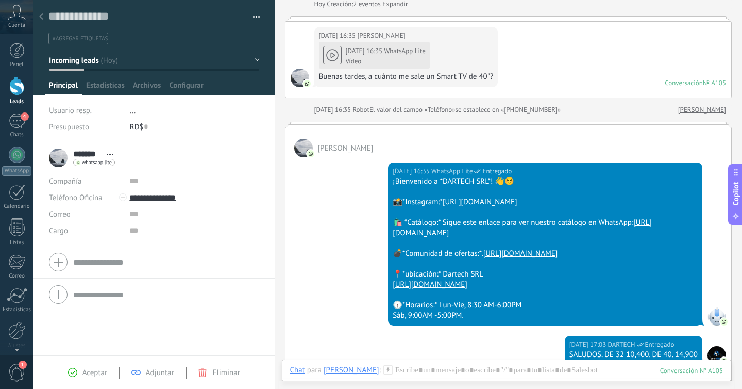
scroll to position [51, 0]
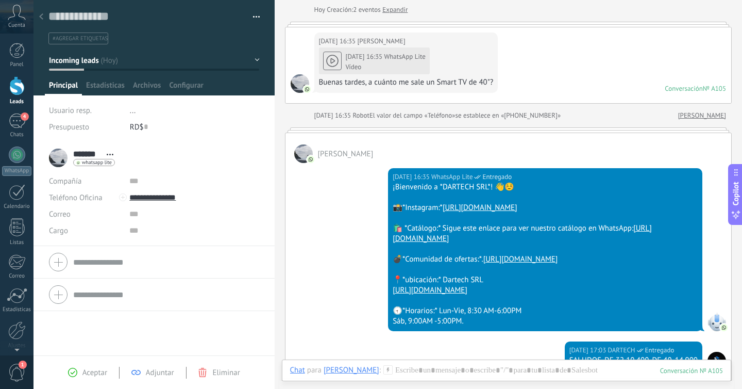
click at [11, 86] on div at bounding box center [16, 85] width 15 height 19
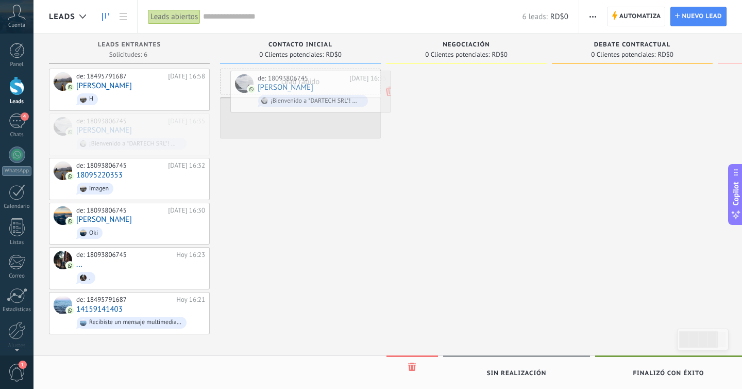
drag, startPoint x: 124, startPoint y: 131, endPoint x: 305, endPoint y: 89, distance: 186.3
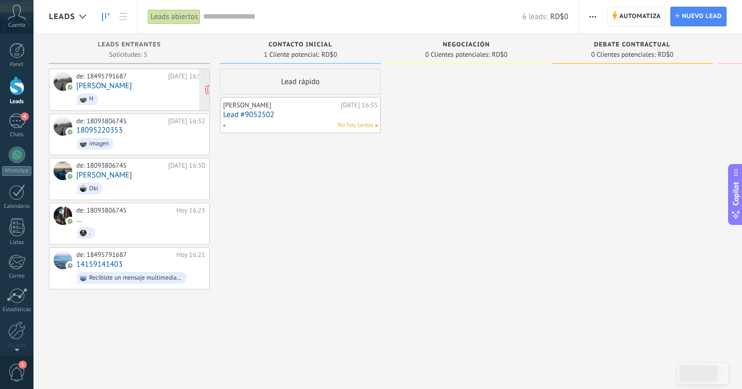
click at [126, 93] on span "H" at bounding box center [140, 99] width 129 height 16
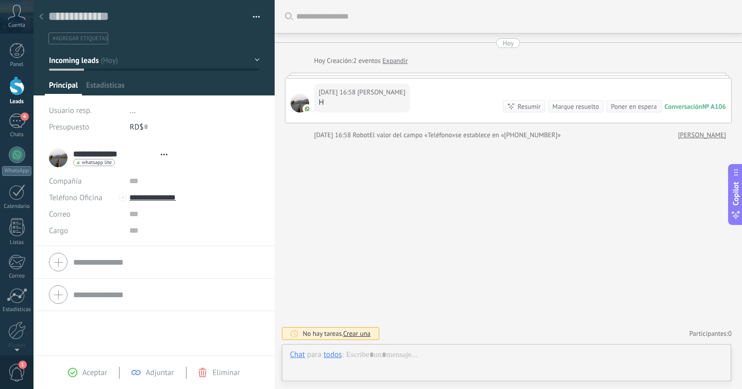
type textarea "**********"
